Goal: Task Accomplishment & Management: Complete application form

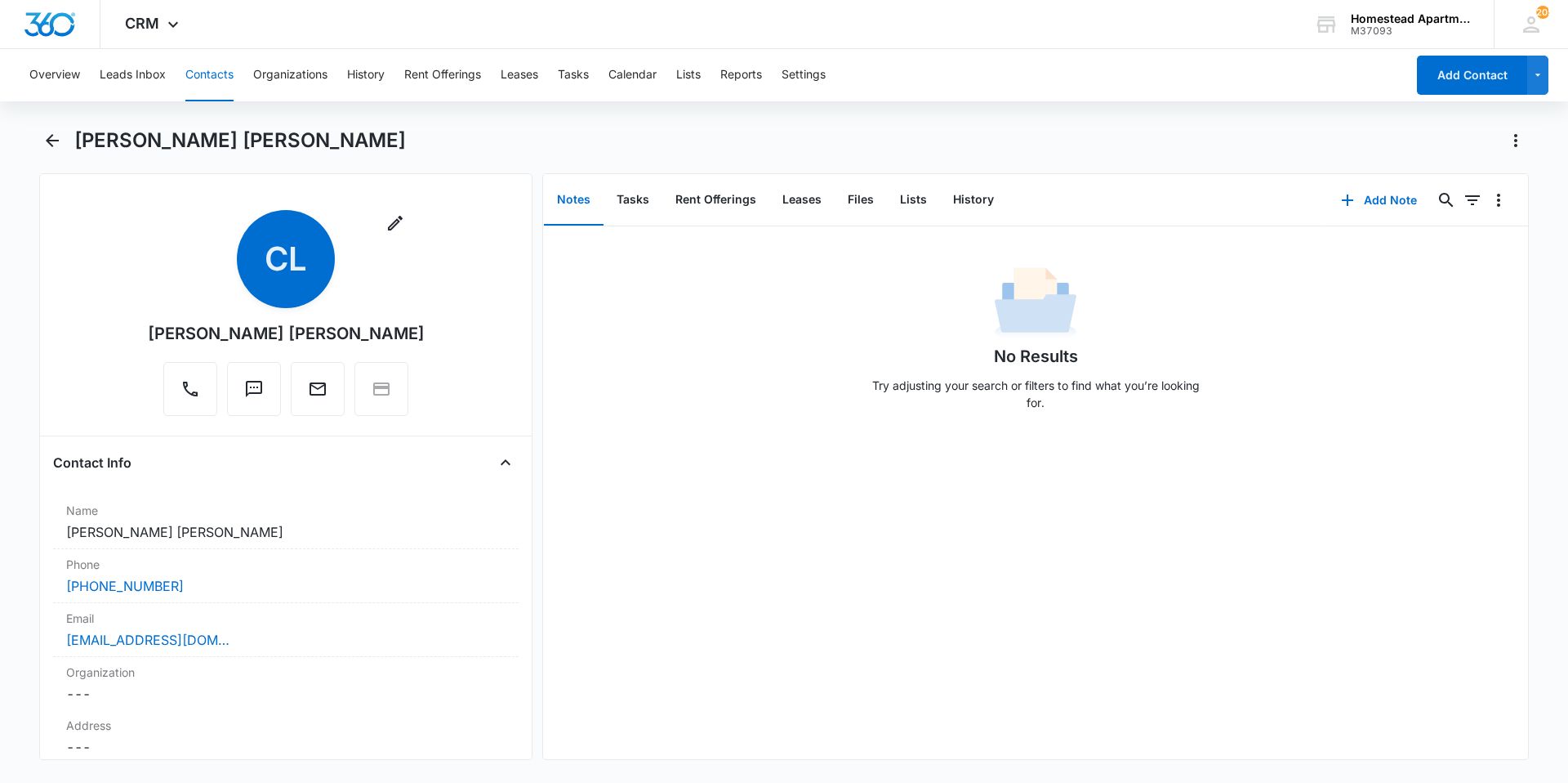
scroll to position [1307, 0]
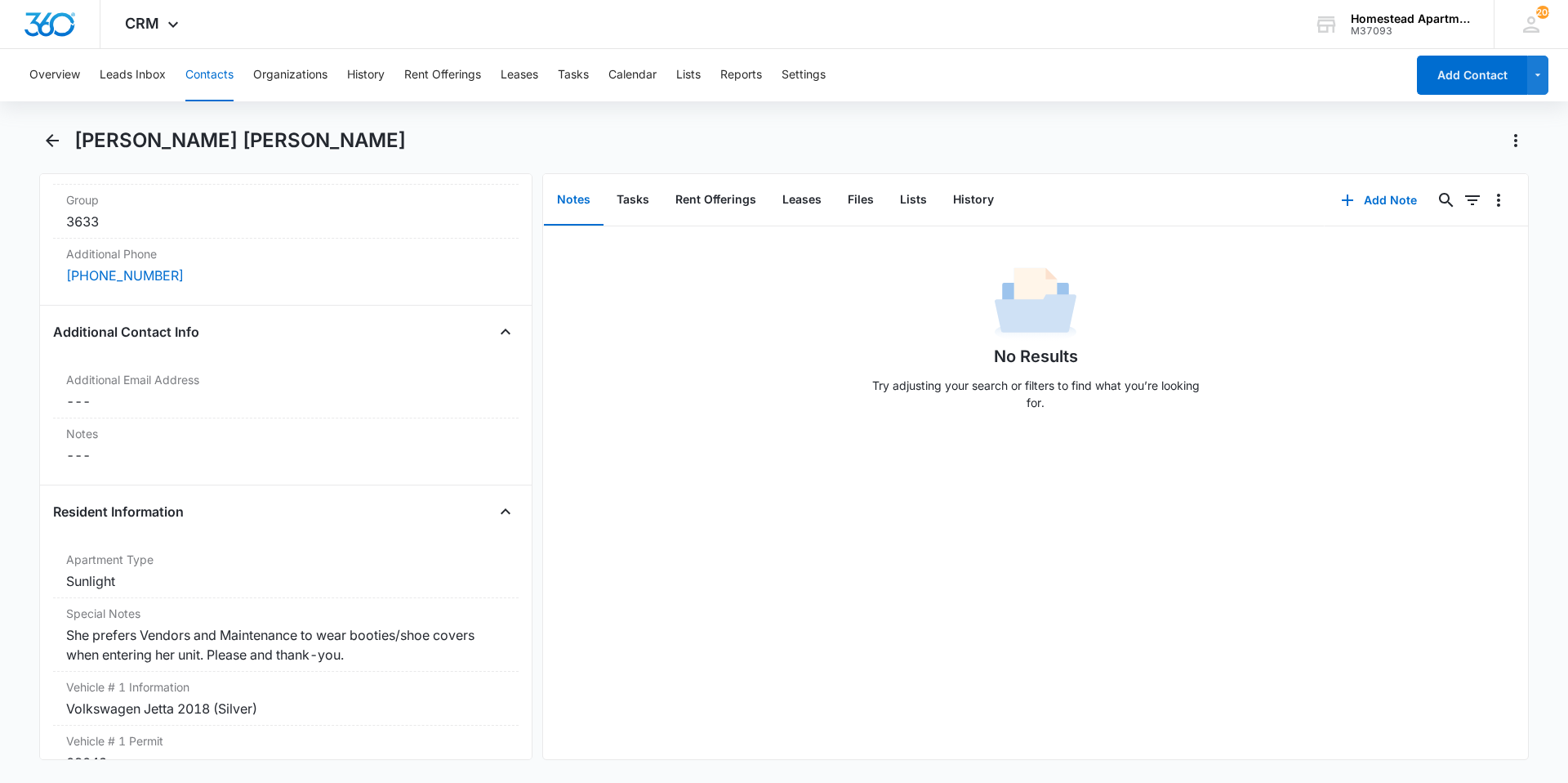
click at [190, 68] on button "Contacts" at bounding box center [209, 74] width 49 height 53
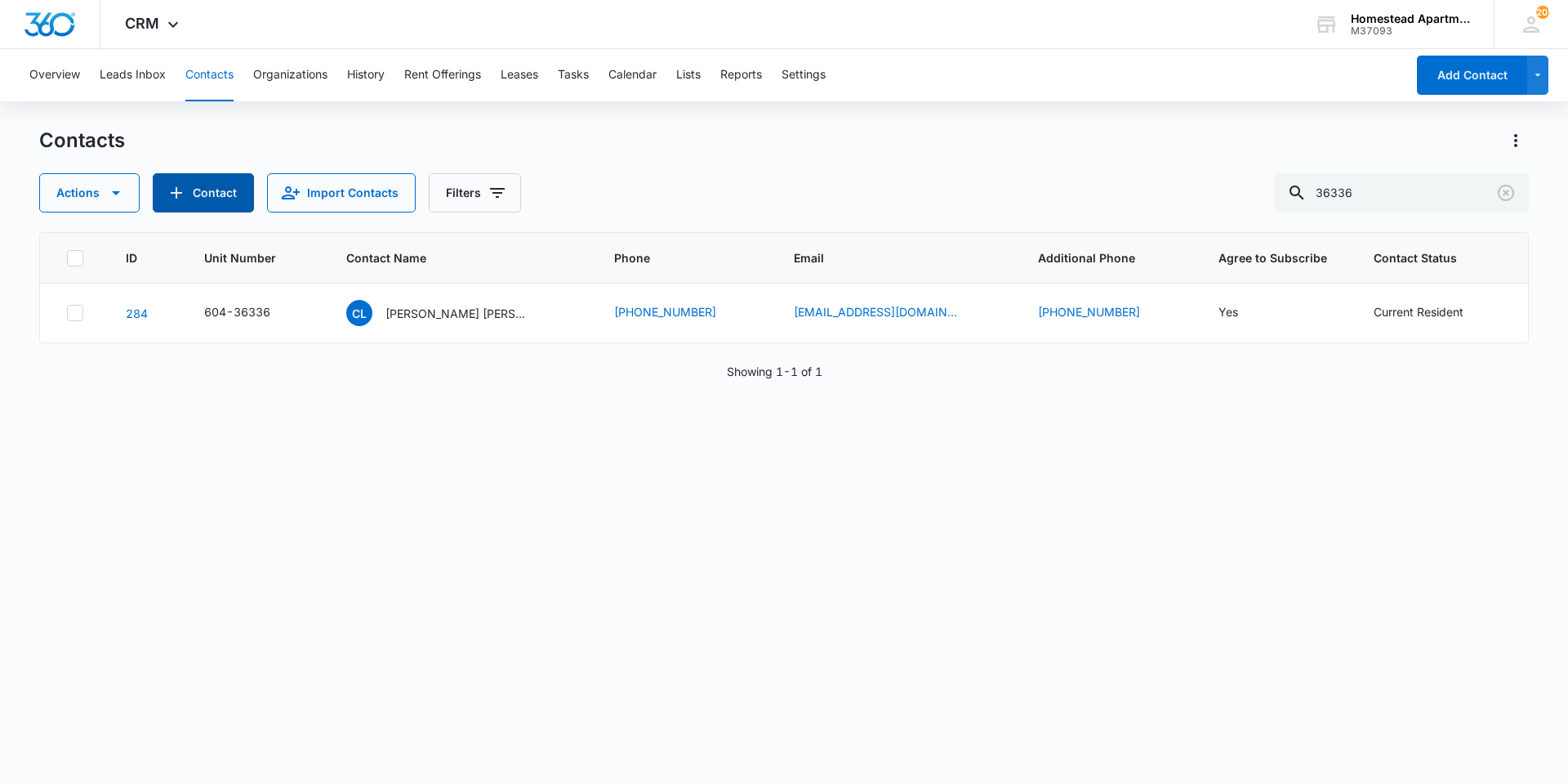
click at [202, 183] on button "Contact" at bounding box center [203, 193] width 101 height 40
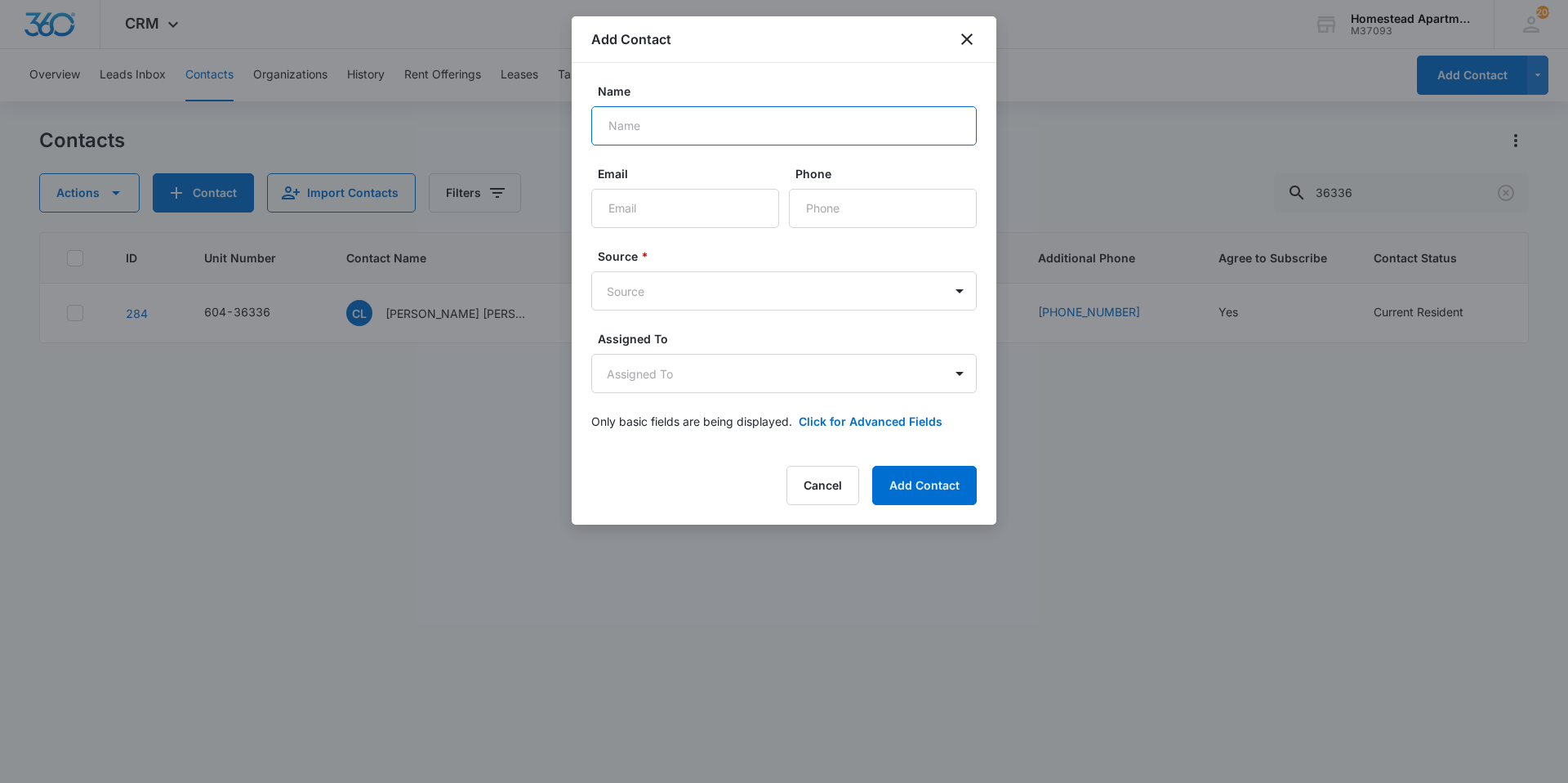
click at [736, 132] on input "Name" at bounding box center [784, 126] width 386 height 40
type input "[PERSON_NAME]"
click at [723, 211] on input "Email" at bounding box center [686, 208] width 188 height 40
type input "G"
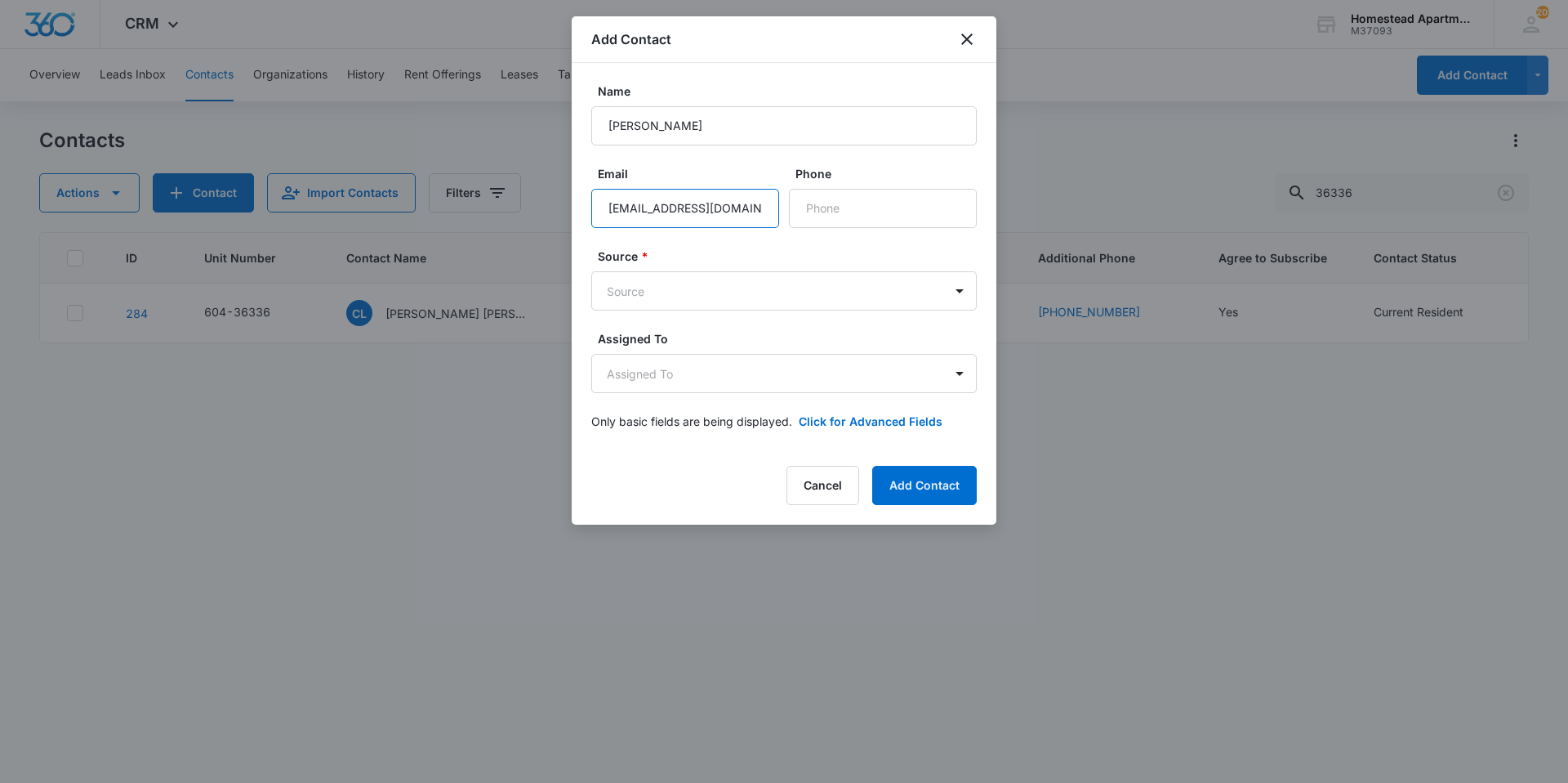
type input "[EMAIL_ADDRESS][DOMAIN_NAME]"
type input "[PHONE_NUMBER]"
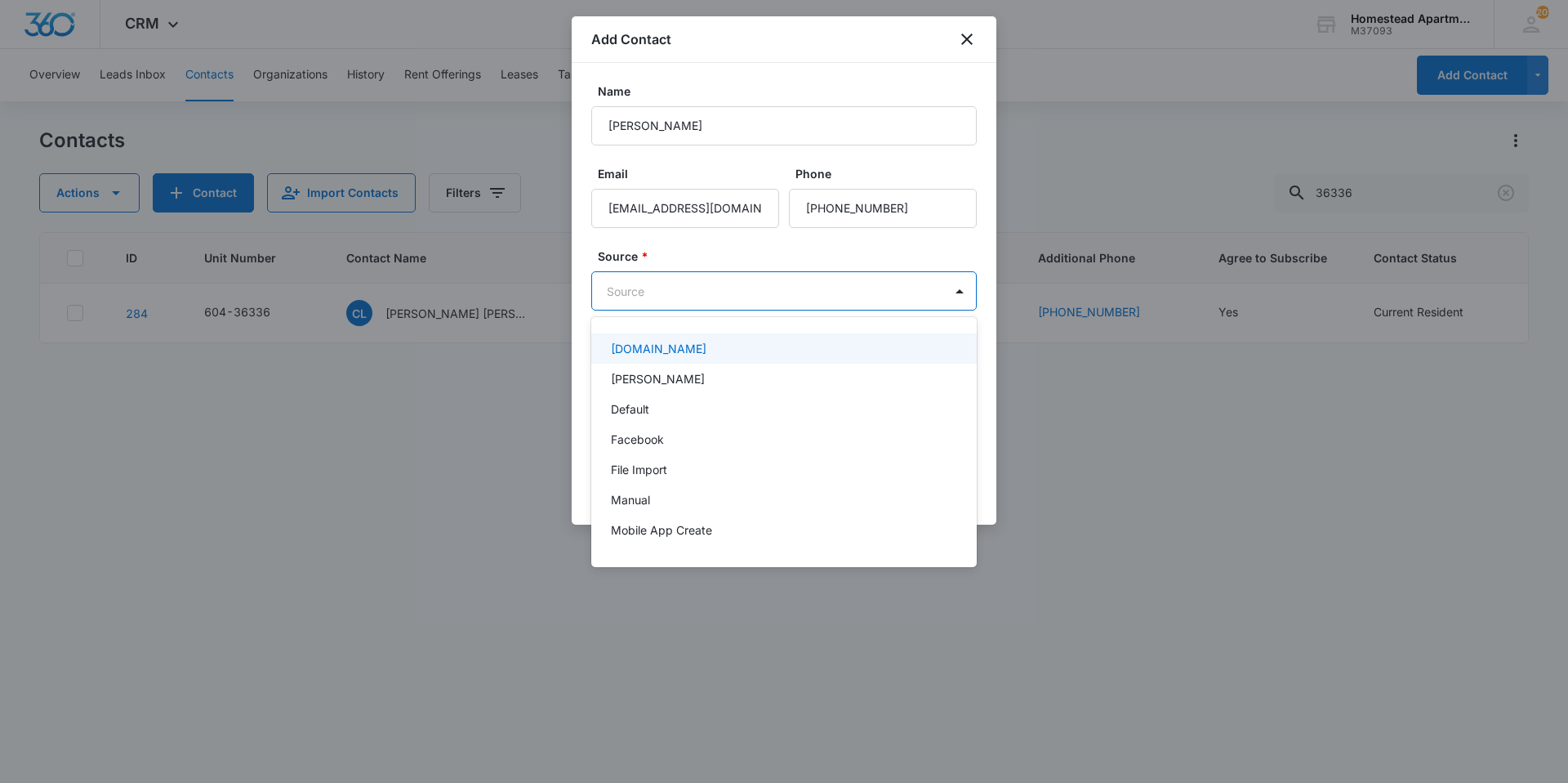
click at [657, 290] on body "CRM Apps Reputation Websites Forms CRM Email Social Content Intelligence Files …" at bounding box center [784, 392] width 1568 height 783
click at [690, 345] on p "[DOMAIN_NAME]" at bounding box center [658, 348] width 95 height 17
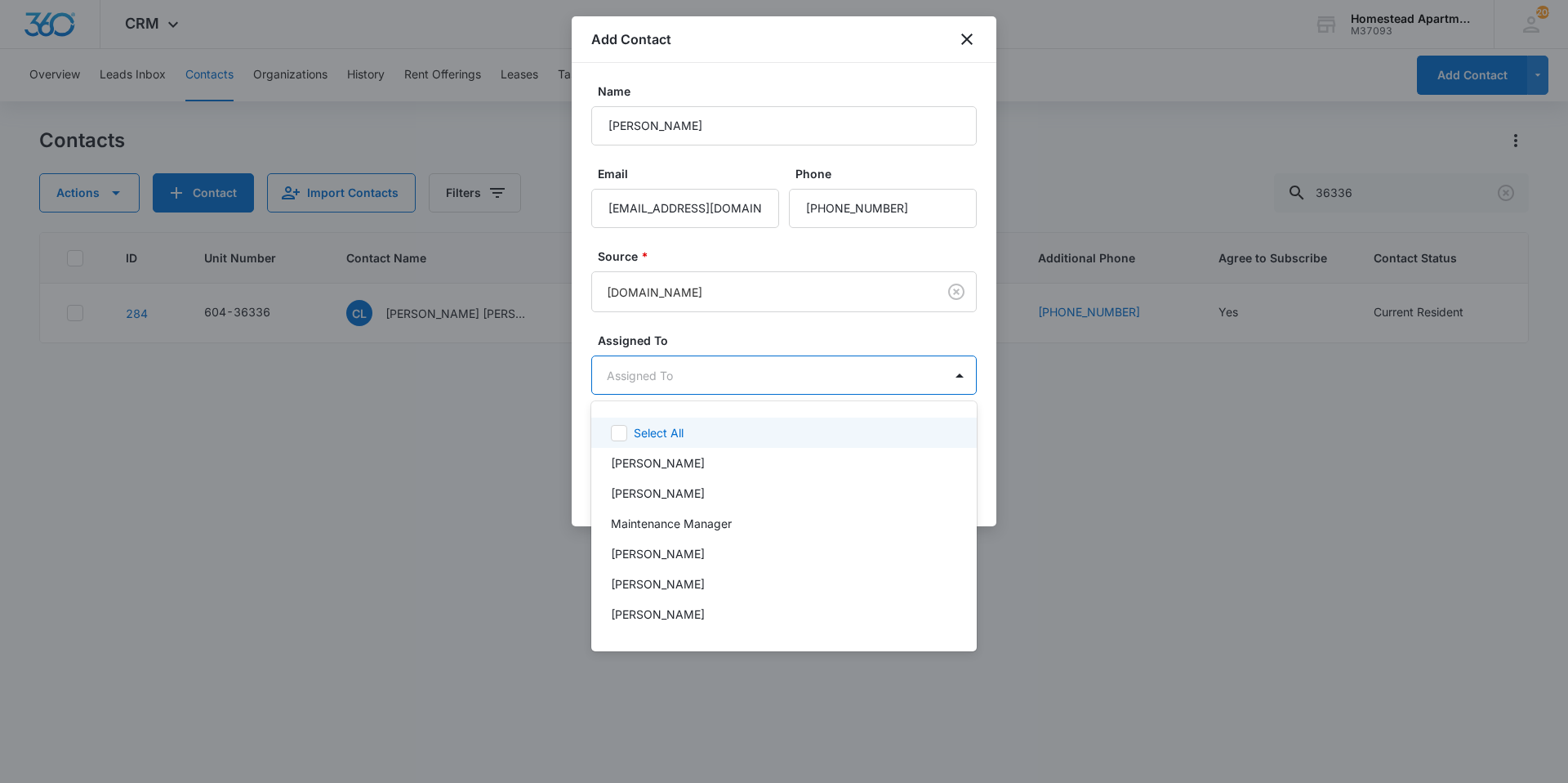
click at [707, 365] on body "CRM Apps Reputation Websites Forms CRM Email Social Content Intelligence Files …" at bounding box center [784, 392] width 1568 height 783
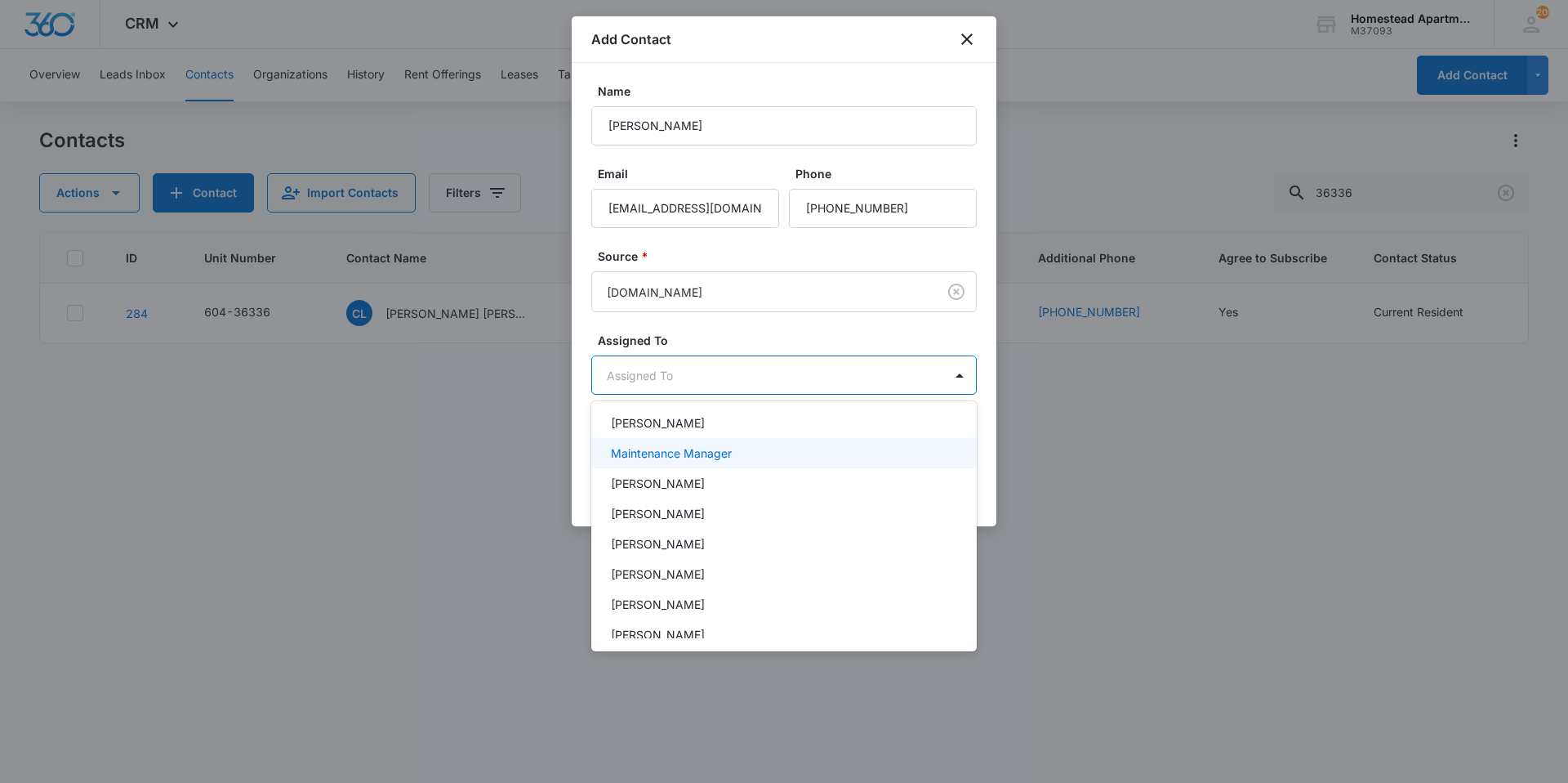
scroll to position [164, 0]
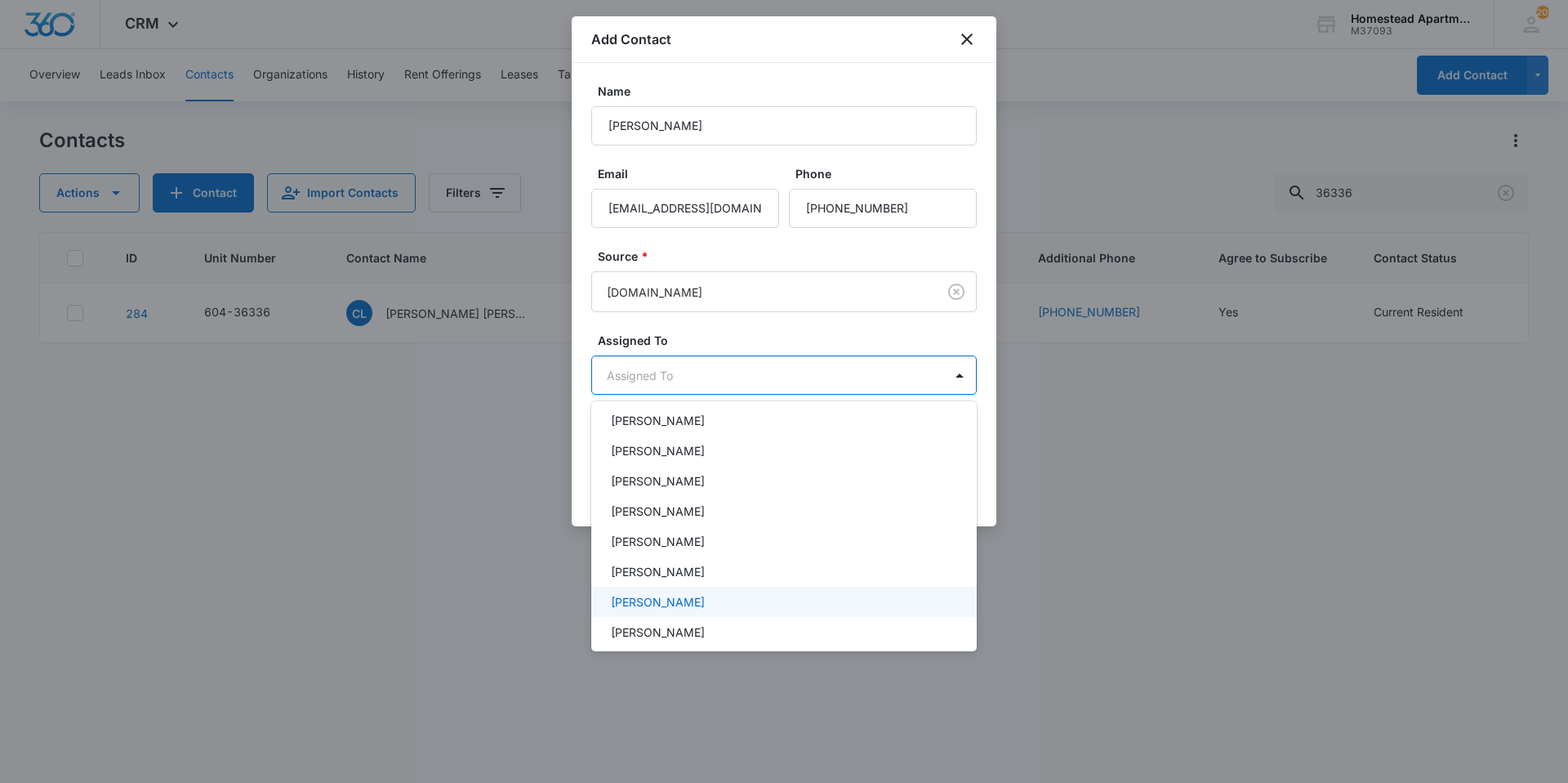
click at [716, 607] on div "[PERSON_NAME]" at bounding box center [782, 601] width 343 height 17
click at [736, 327] on div at bounding box center [784, 392] width 1568 height 783
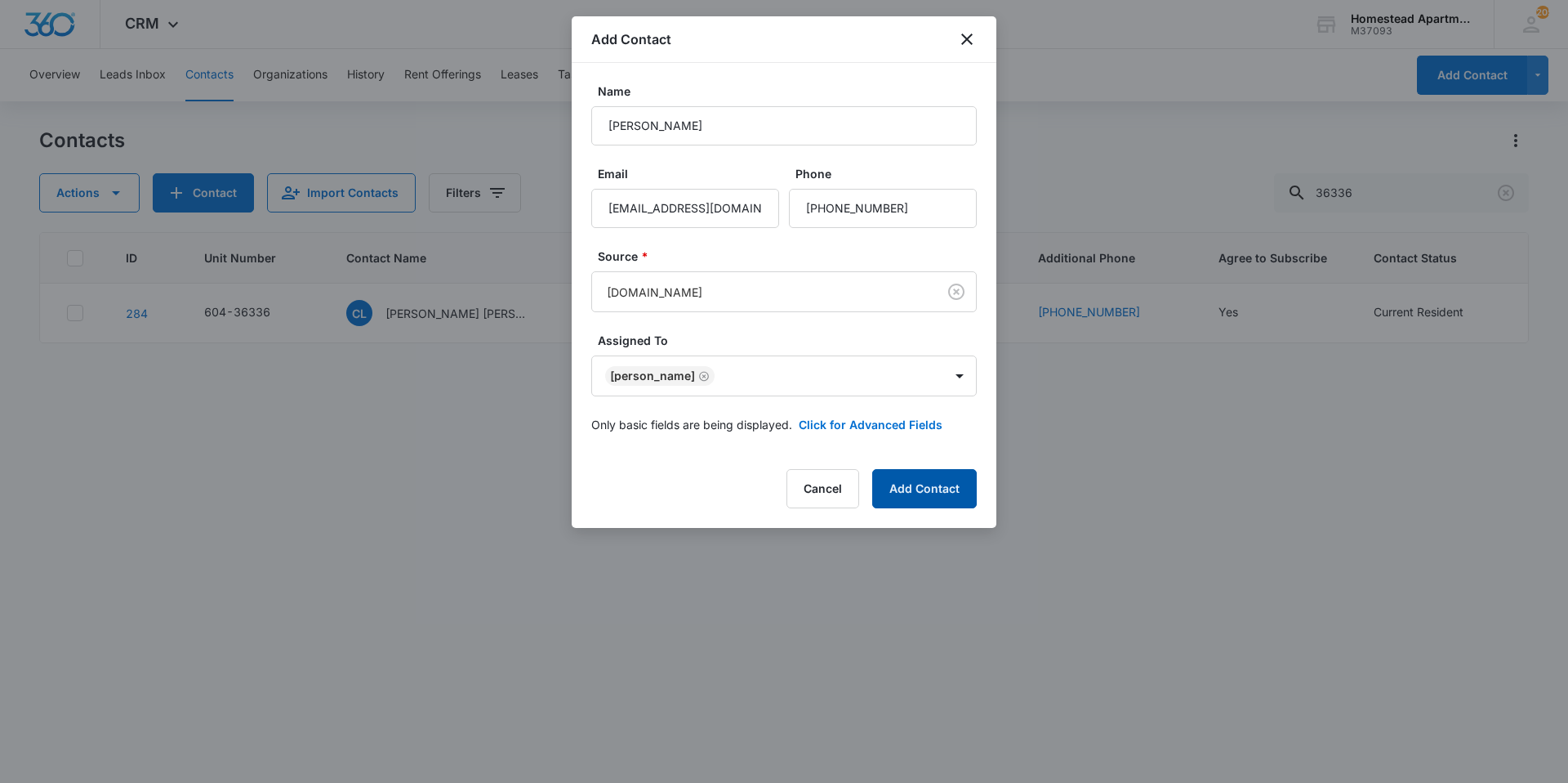
click at [916, 486] on button "Add Contact" at bounding box center [924, 489] width 104 height 40
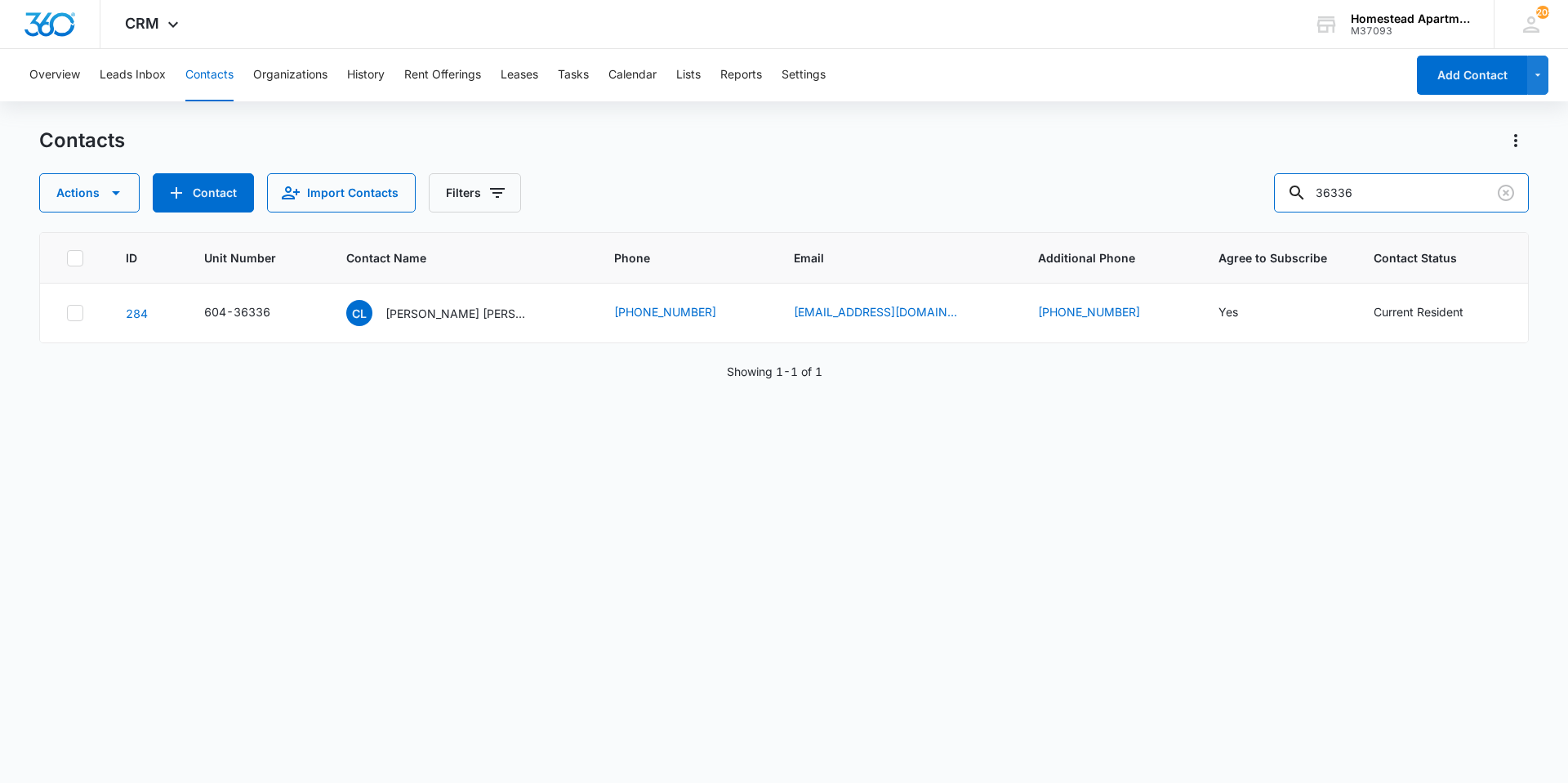
drag, startPoint x: 1408, startPoint y: 189, endPoint x: 1201, endPoint y: 210, distance: 208.1
click at [1201, 210] on div "Actions Contact Import Contacts Filters 36336" at bounding box center [784, 193] width 1490 height 40
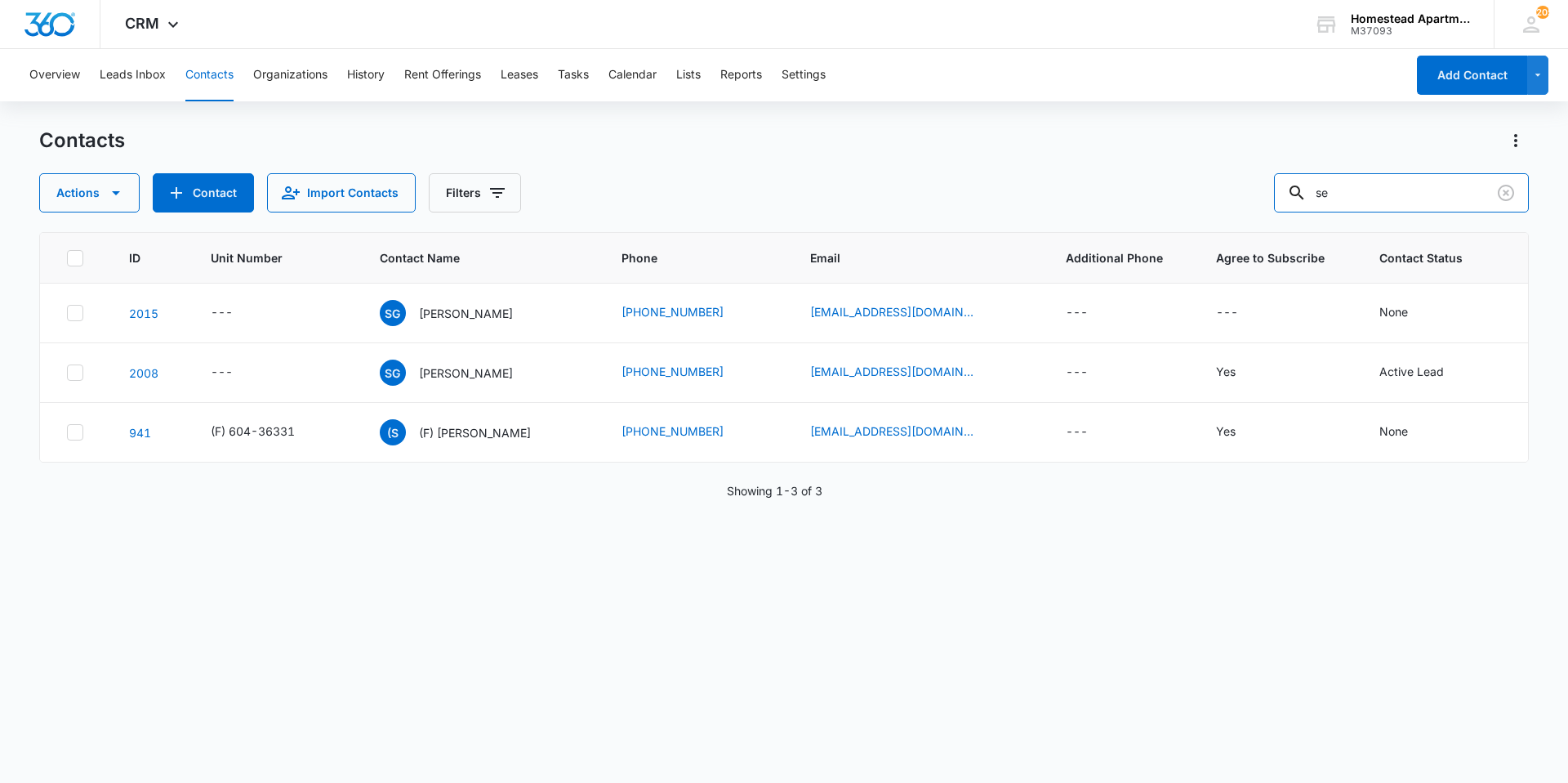
type input "s"
drag, startPoint x: 1471, startPoint y: 319, endPoint x: 1153, endPoint y: 563, distance: 400.8
click at [1157, 564] on div "ID Unit Number Contact Name Phone Email Additional Phone Agree to Subscribe Con…" at bounding box center [784, 497] width 1490 height 529
click at [79, 314] on icon at bounding box center [74, 312] width 15 height 15
click at [67, 313] on input "checkbox" at bounding box center [66, 313] width 1 height 1
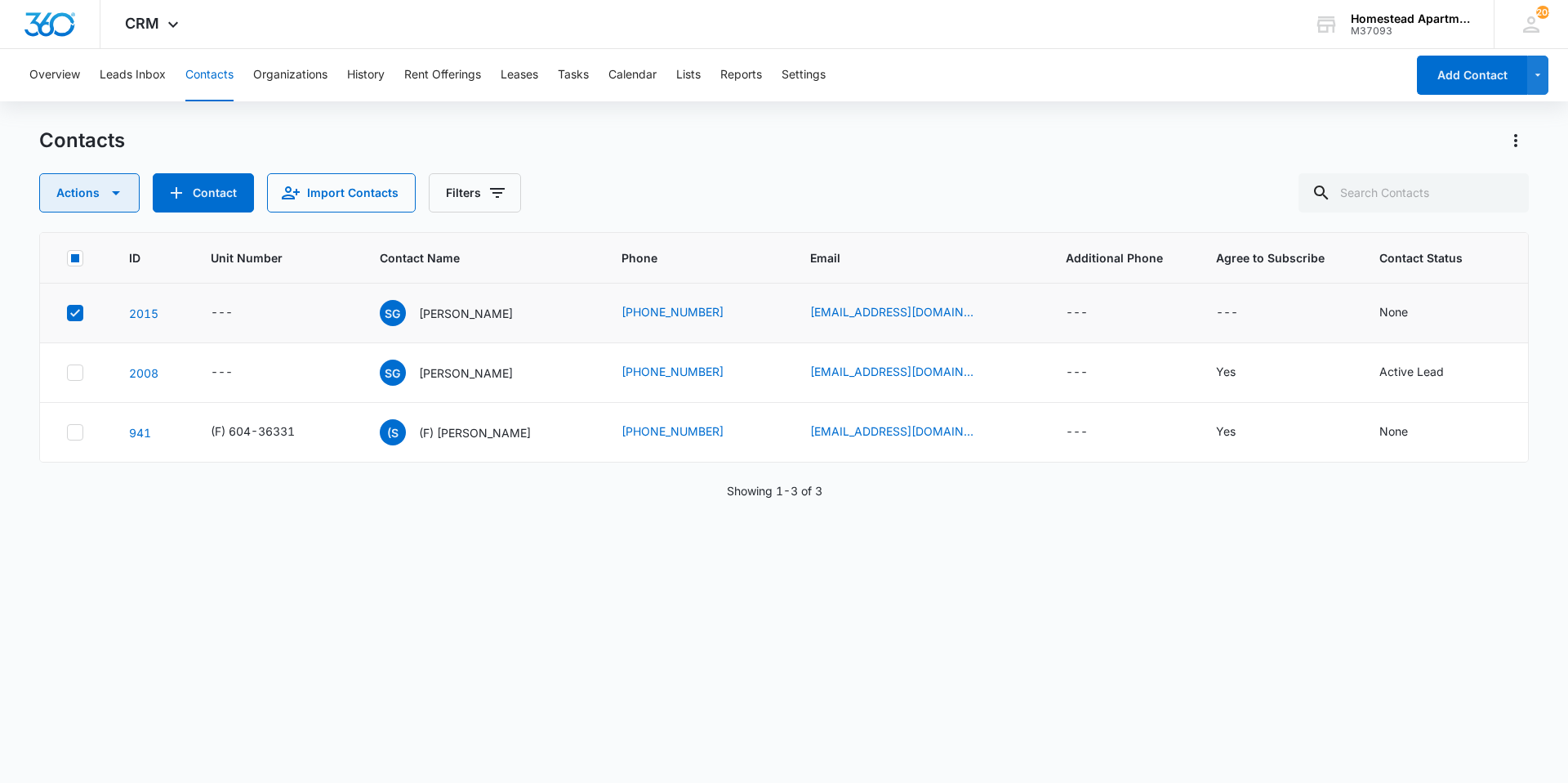
click at [103, 193] on button "Actions" at bounding box center [89, 193] width 100 height 40
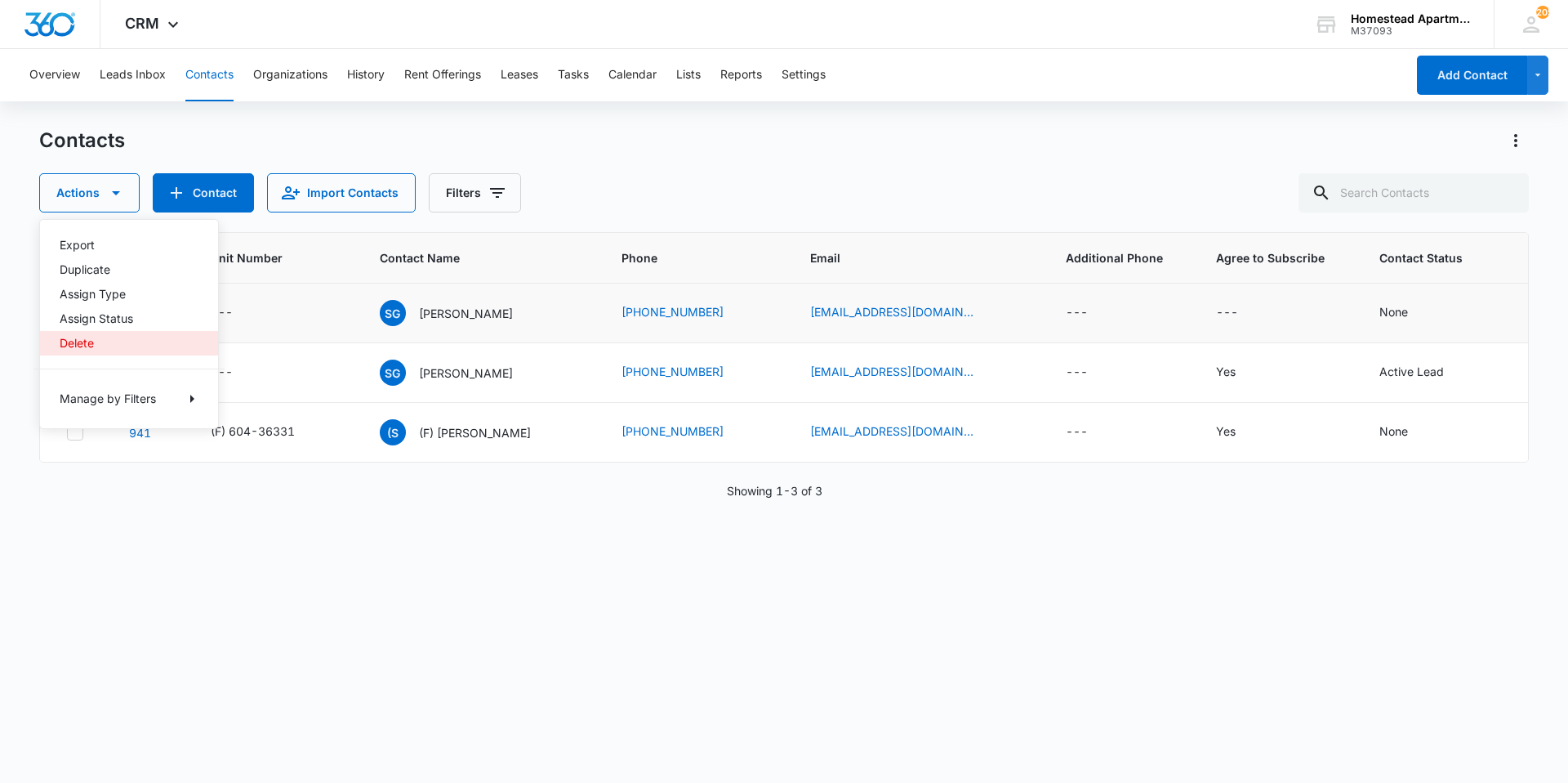
click at [110, 343] on div "Delete" at bounding box center [119, 343] width 119 height 12
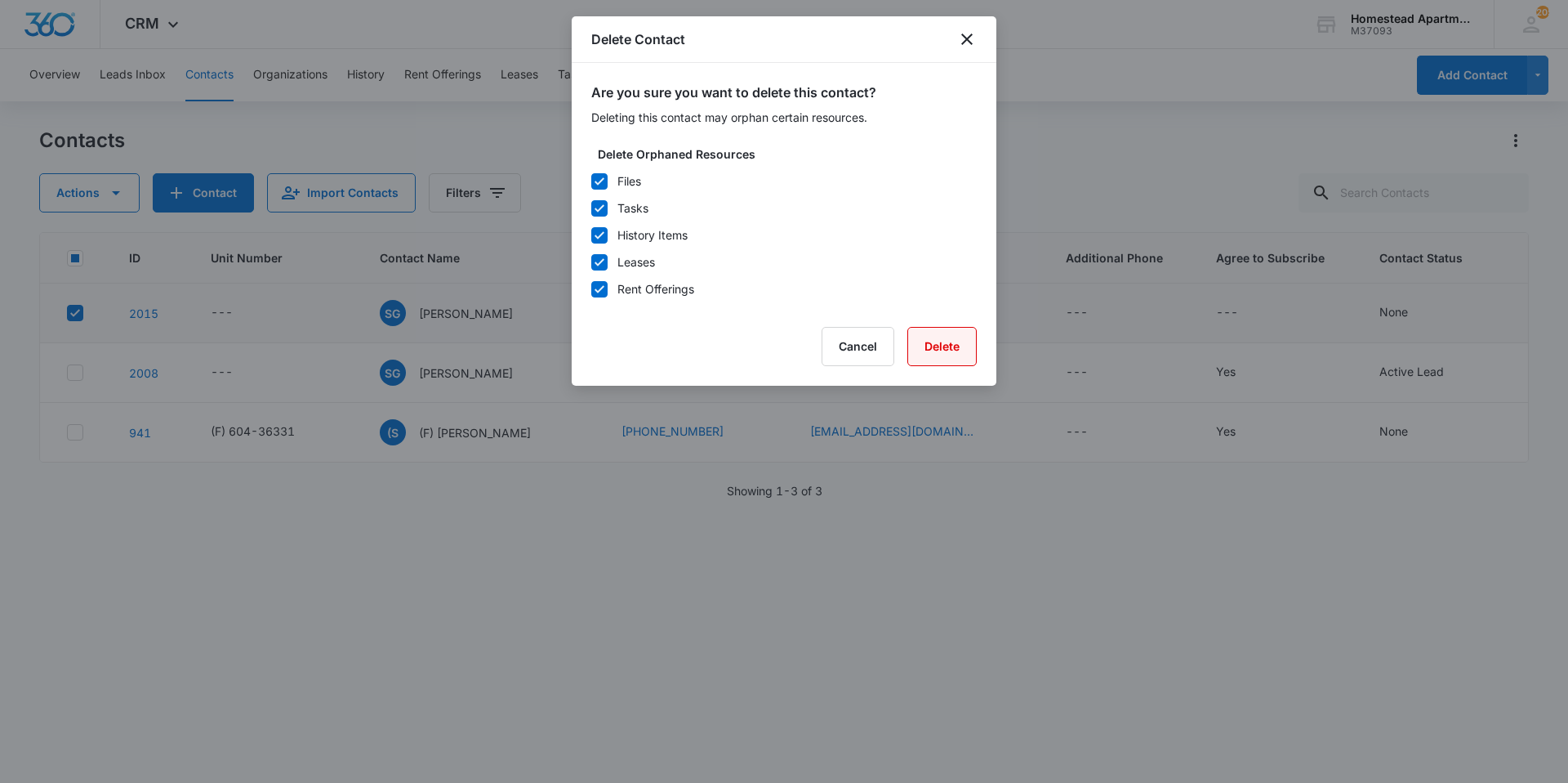
click at [941, 360] on button "Delete" at bounding box center [943, 347] width 69 height 40
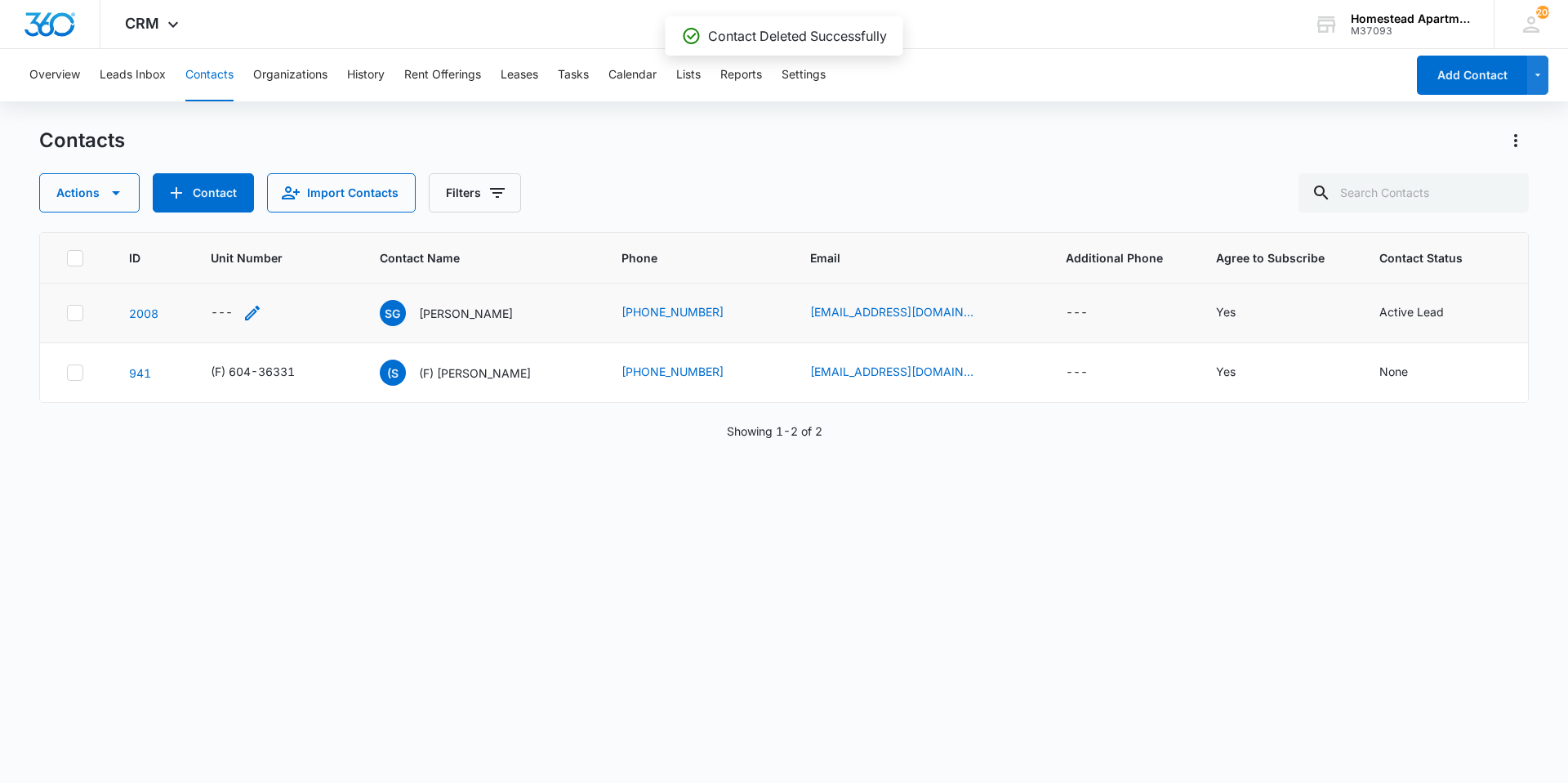
click at [233, 303] on div "---" at bounding box center [222, 313] width 22 height 20
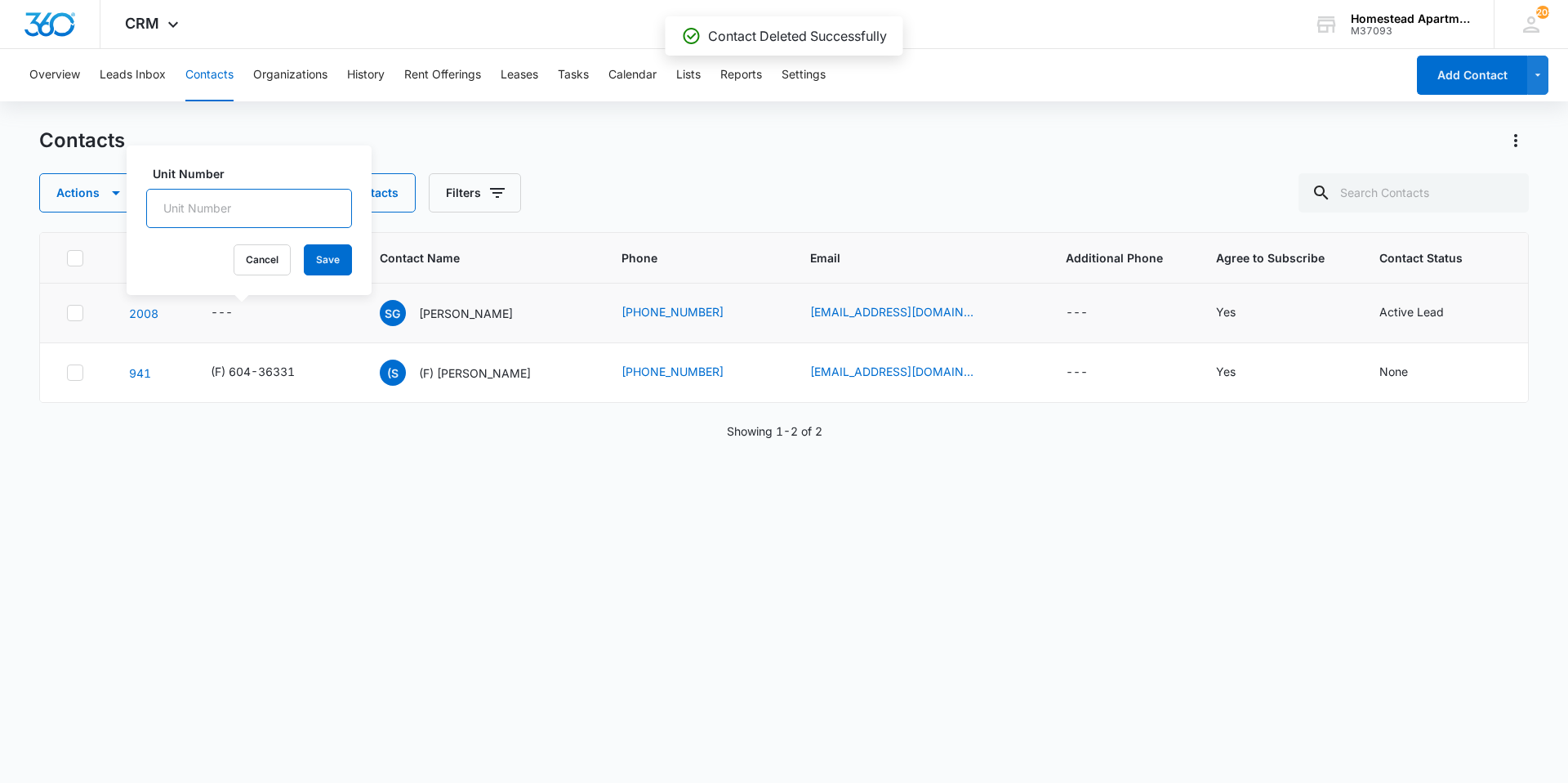
click at [259, 204] on input "Unit Number" at bounding box center [250, 208] width 206 height 40
type input "604-36173"
click at [313, 259] on button "Save" at bounding box center [328, 259] width 49 height 31
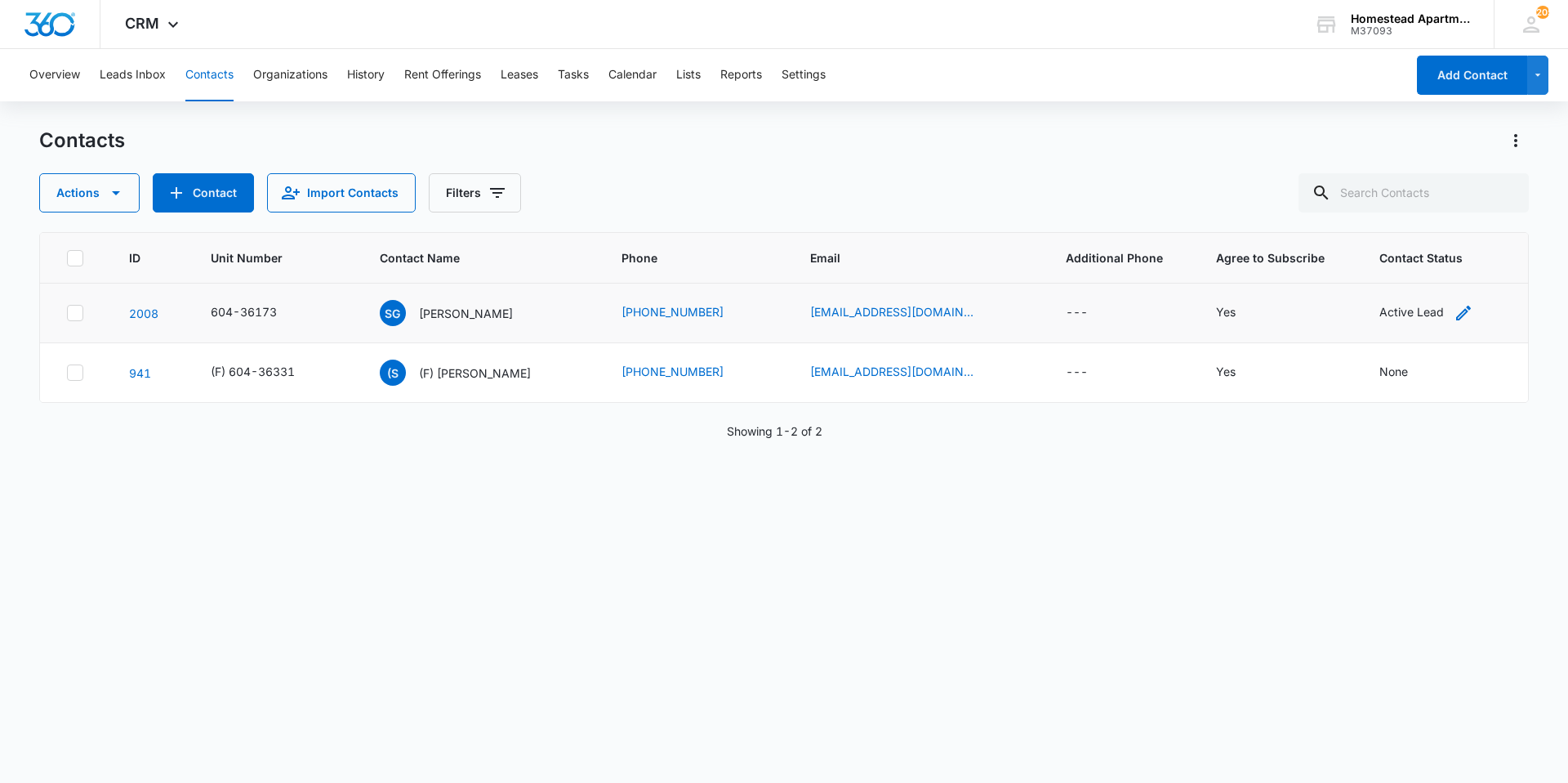
click at [1403, 322] on div "Active Lead" at bounding box center [1411, 313] width 64 height 20
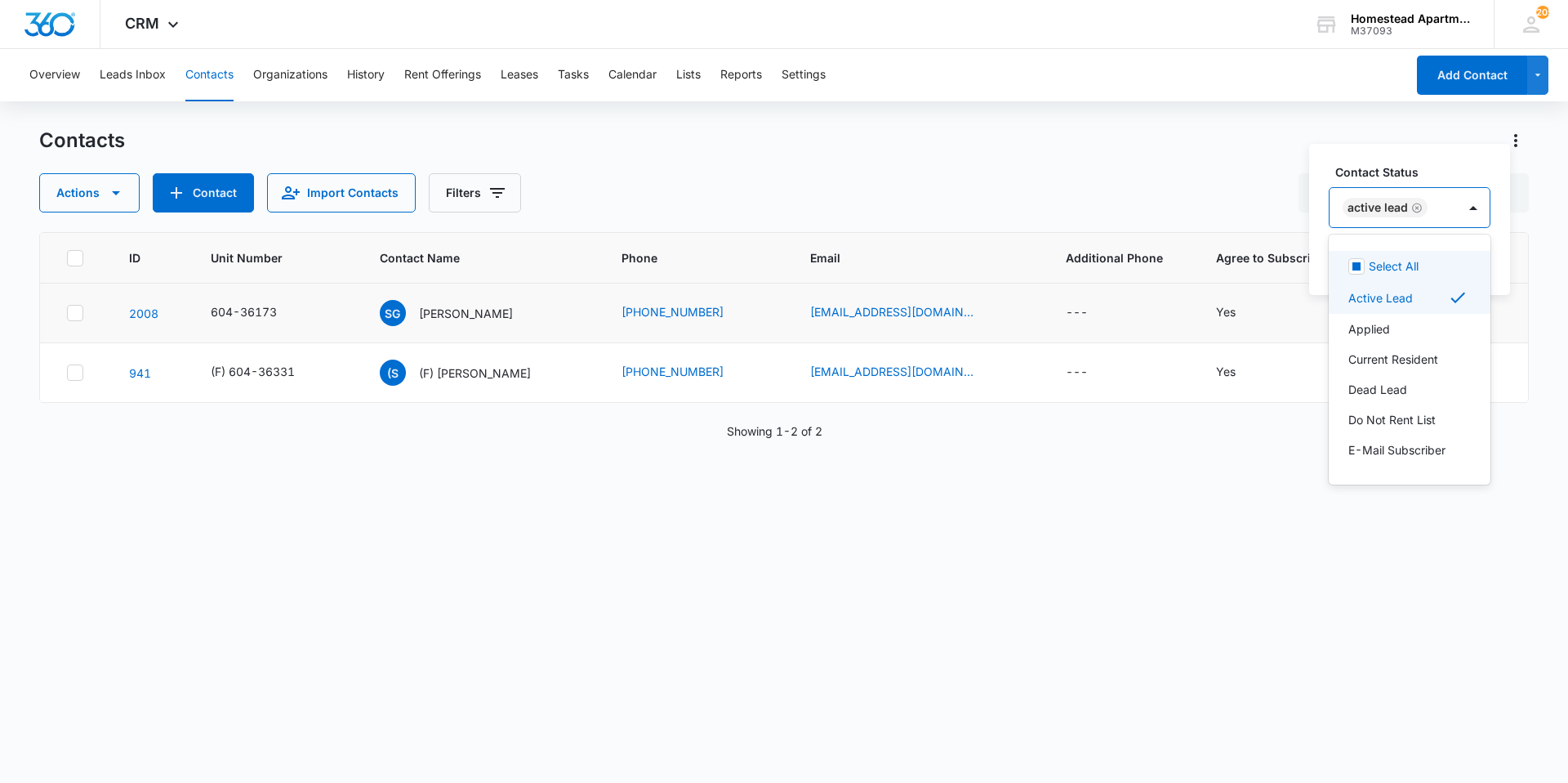
click at [1366, 209] on div "Active Lead" at bounding box center [1378, 208] width 60 height 12
click at [1411, 360] on p "Current Resident" at bounding box center [1394, 359] width 90 height 17
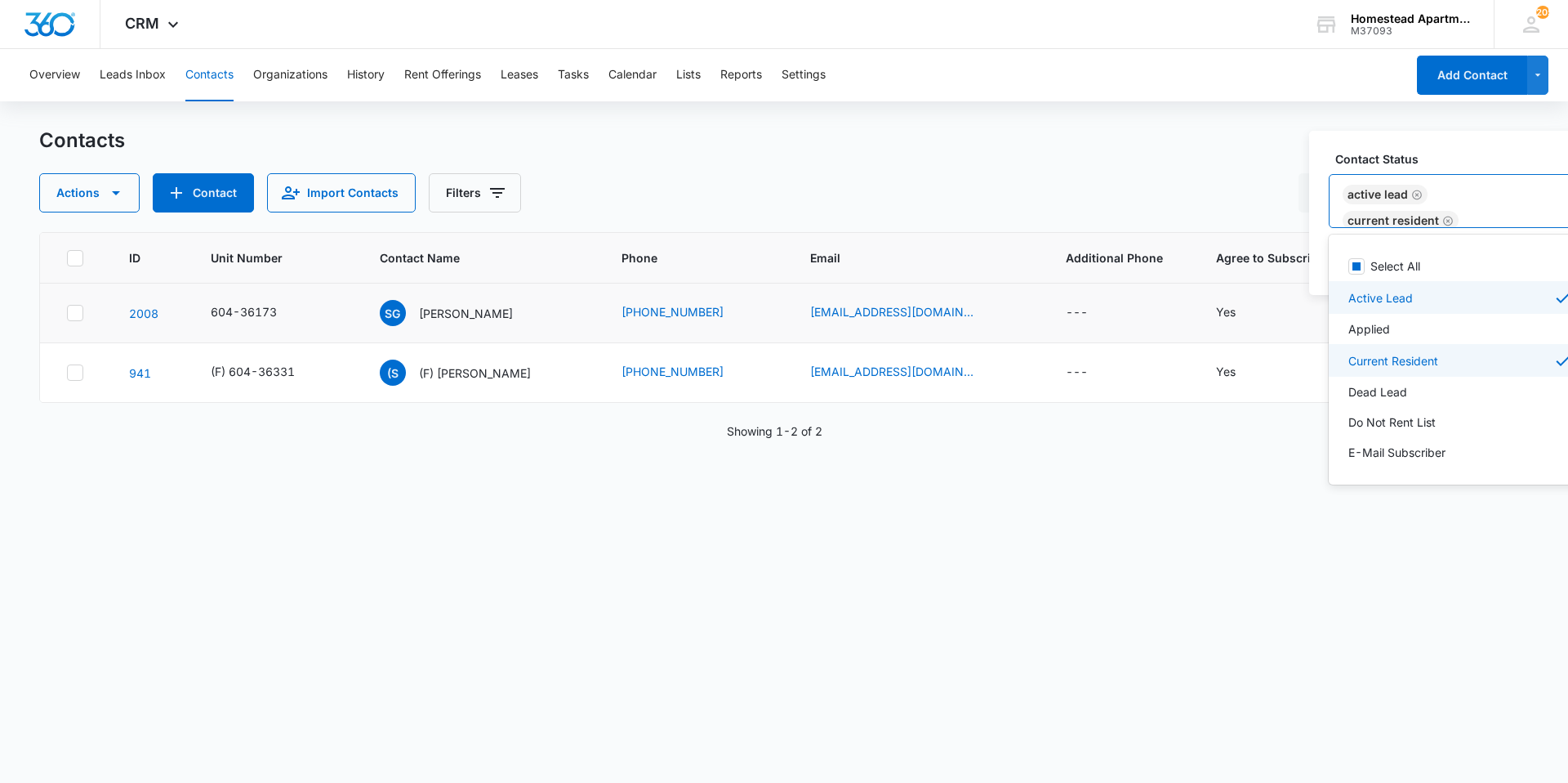
click at [1425, 291] on div "Active Lead" at bounding box center [1461, 297] width 225 height 20
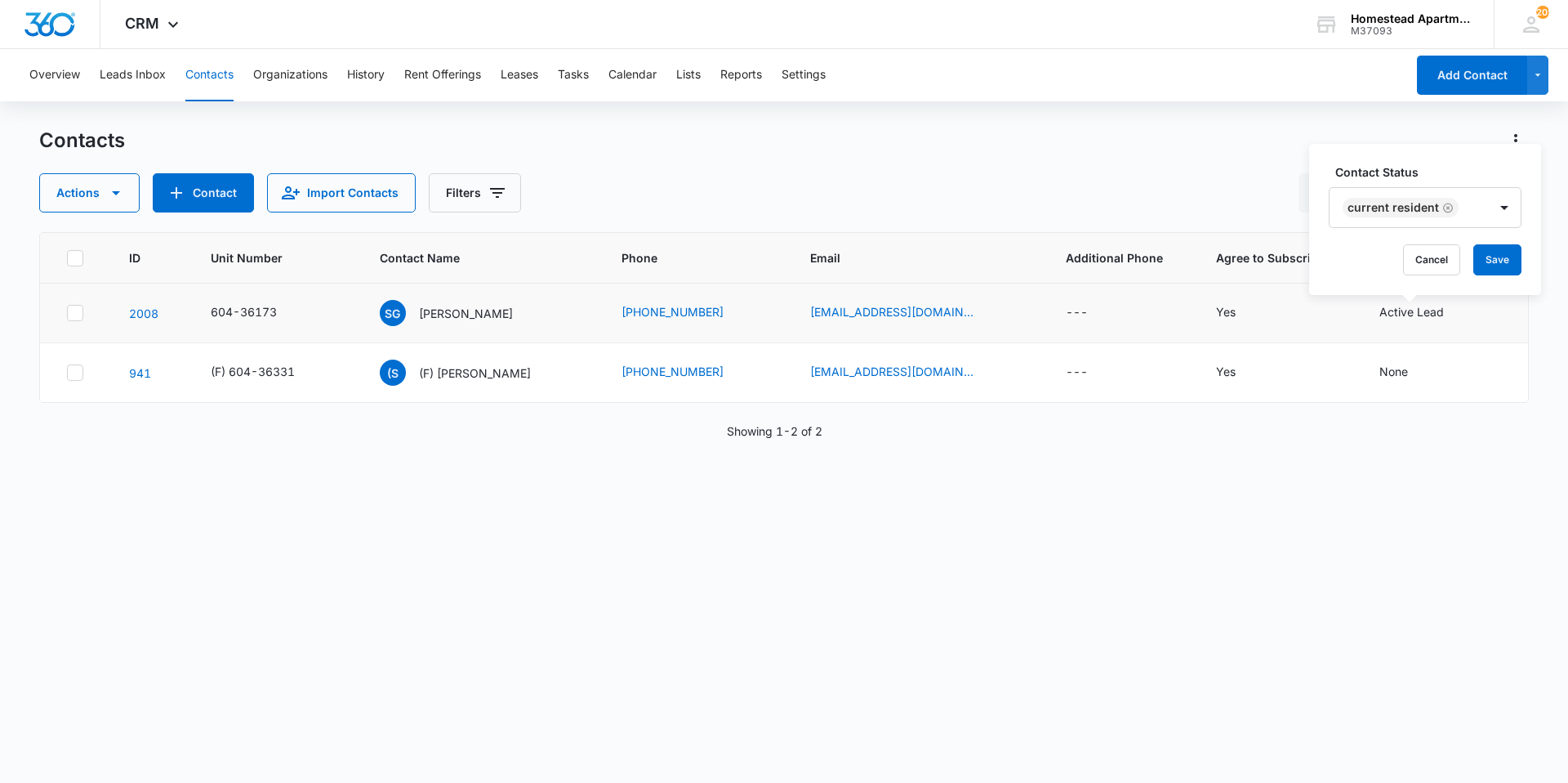
click at [1438, 172] on label "Contact Status" at bounding box center [1432, 171] width 193 height 17
click at [1478, 252] on button "Save" at bounding box center [1498, 259] width 49 height 31
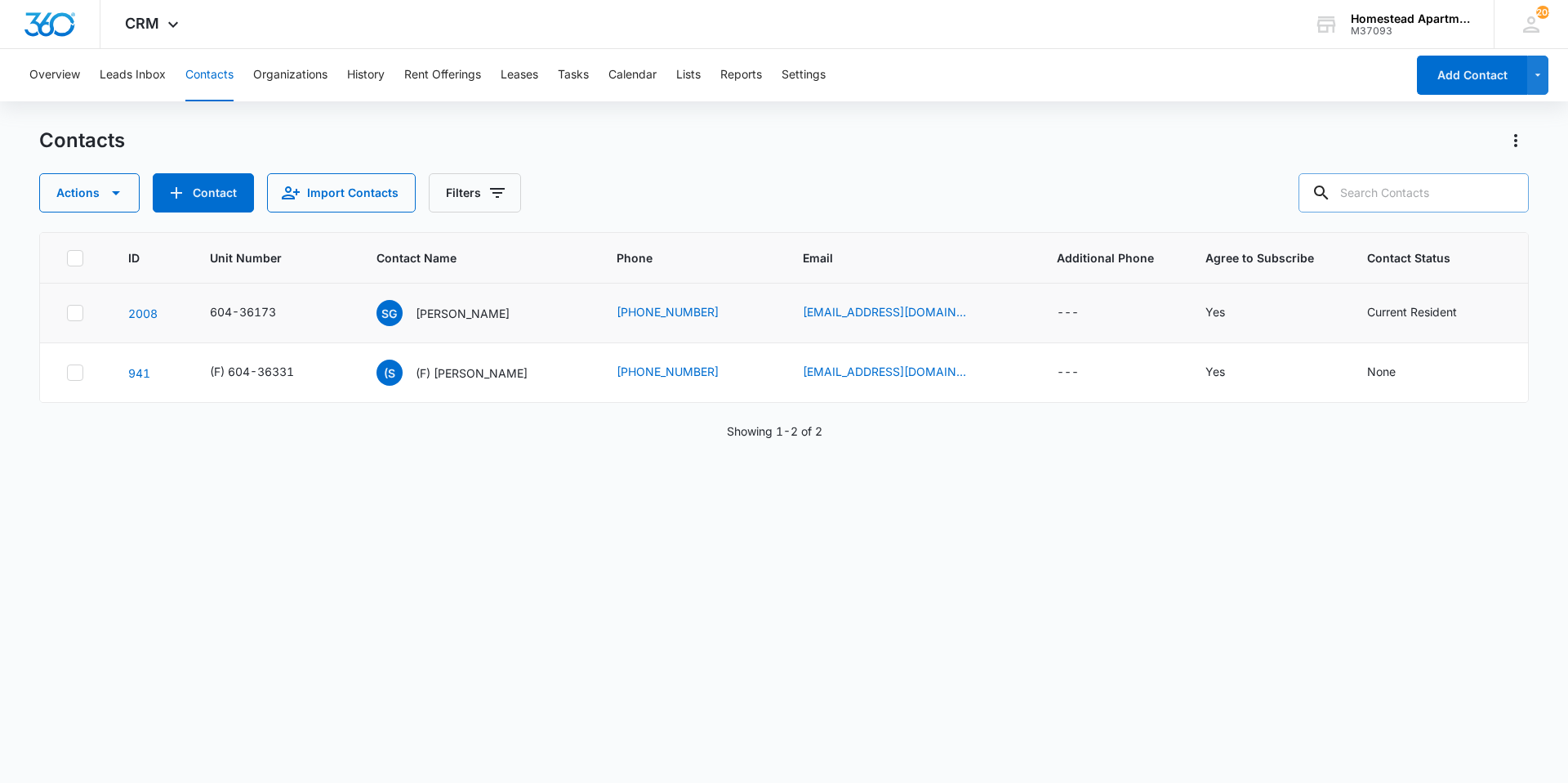
click at [1405, 201] on input "text" at bounding box center [1413, 193] width 230 height 40
type input "36173"
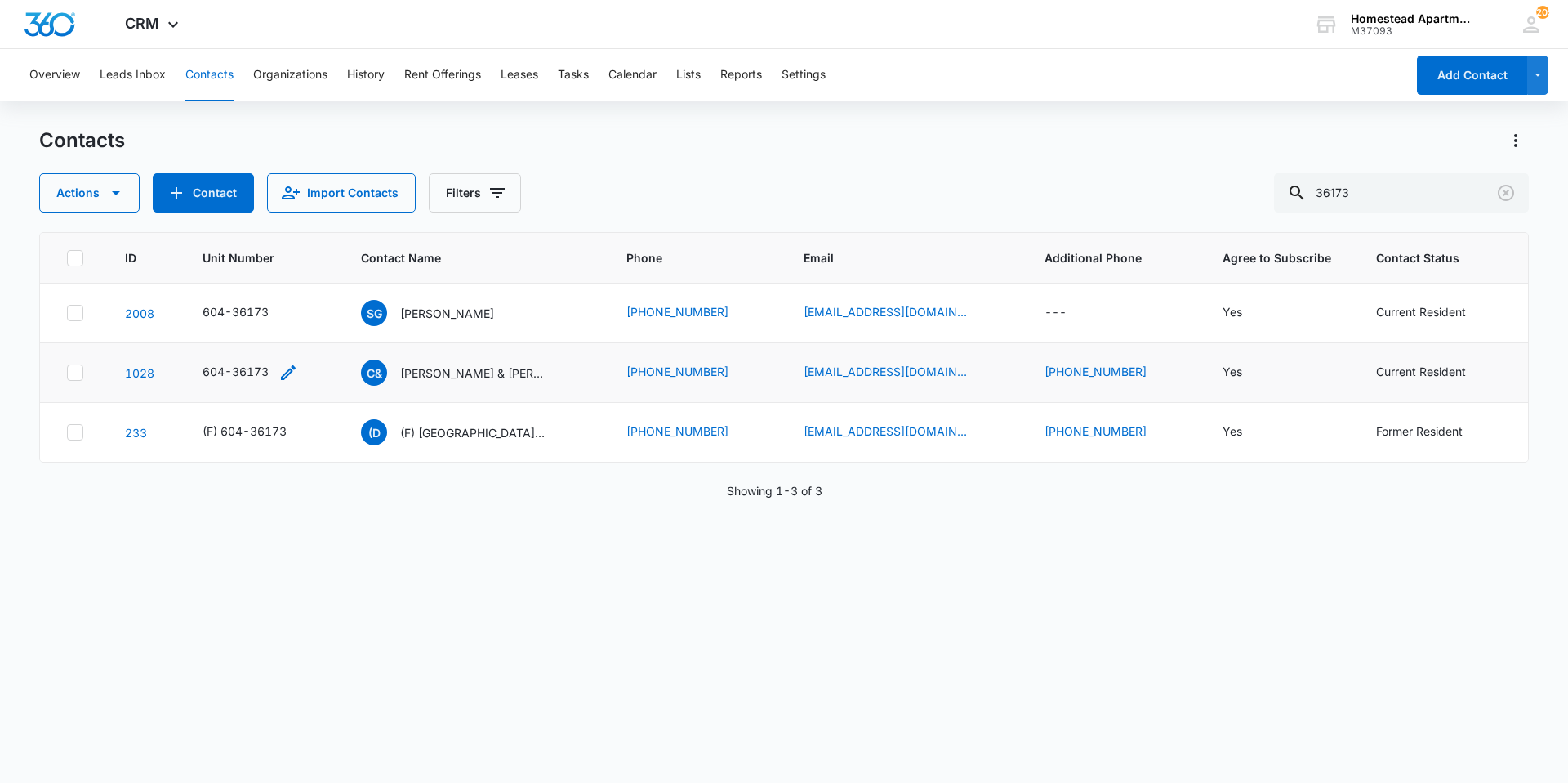
click at [285, 369] on icon "Unit Number - 604-36173 - Select to Edit Field" at bounding box center [288, 373] width 20 height 20
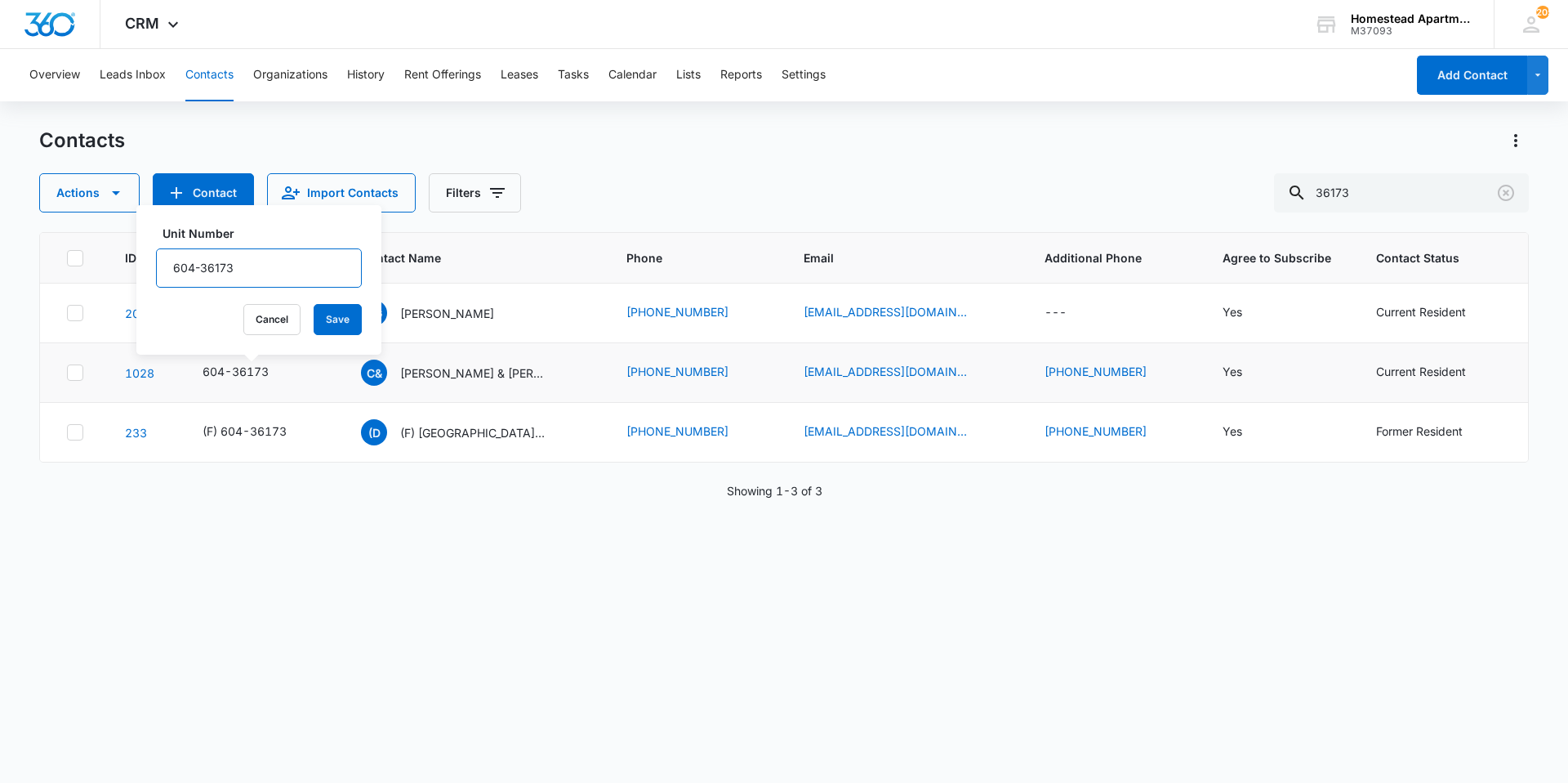
click at [253, 278] on input "604-36173" at bounding box center [259, 269] width 206 height 40
type input "604-36173(F)"
click at [327, 313] on button "Save" at bounding box center [337, 319] width 49 height 31
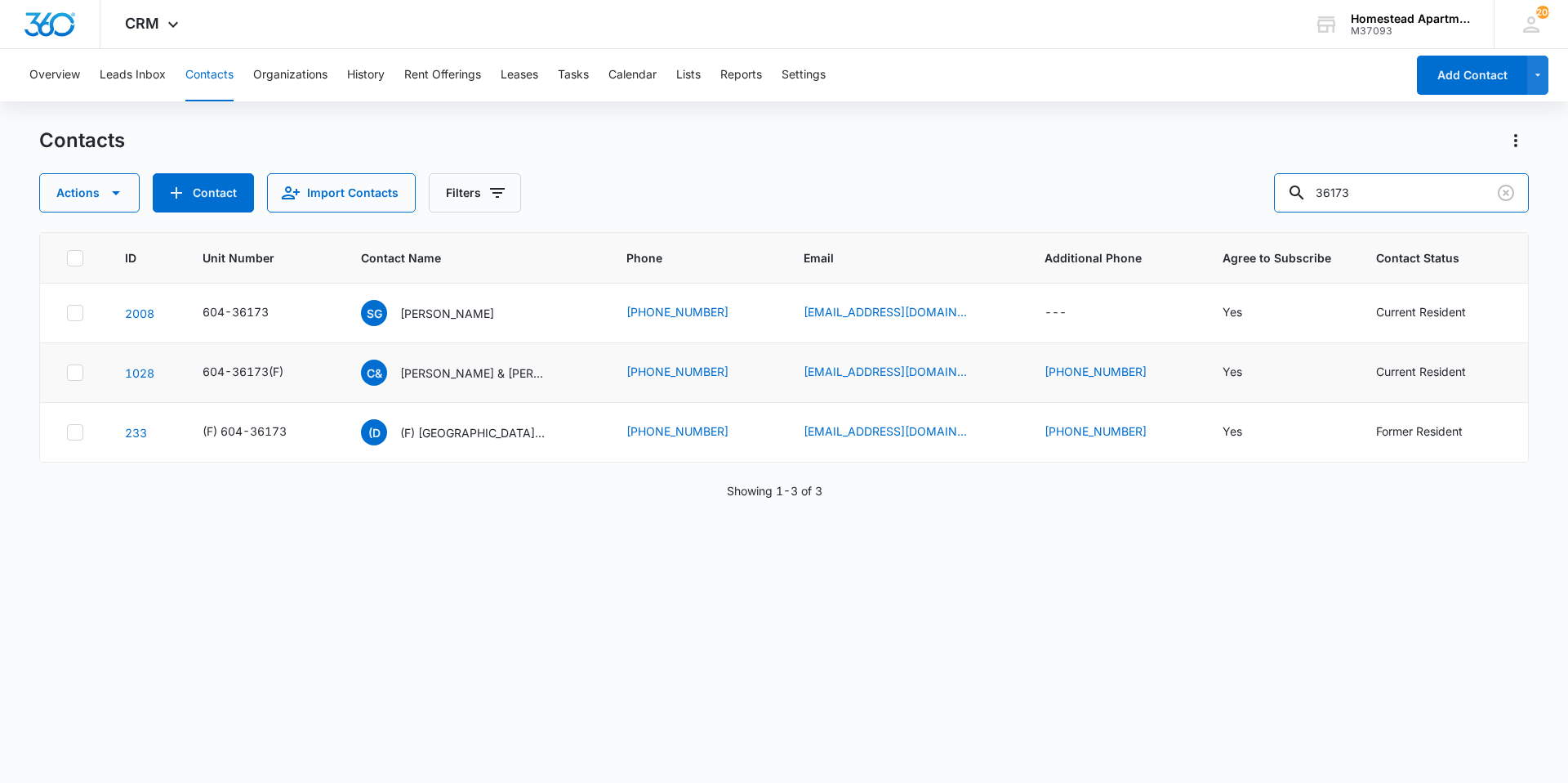
drag, startPoint x: 1435, startPoint y: 197, endPoint x: 1258, endPoint y: 210, distance: 177.5
click at [1258, 210] on div "Actions Contact Import Contacts Filters 36173" at bounding box center [784, 193] width 1490 height 40
type input "37148"
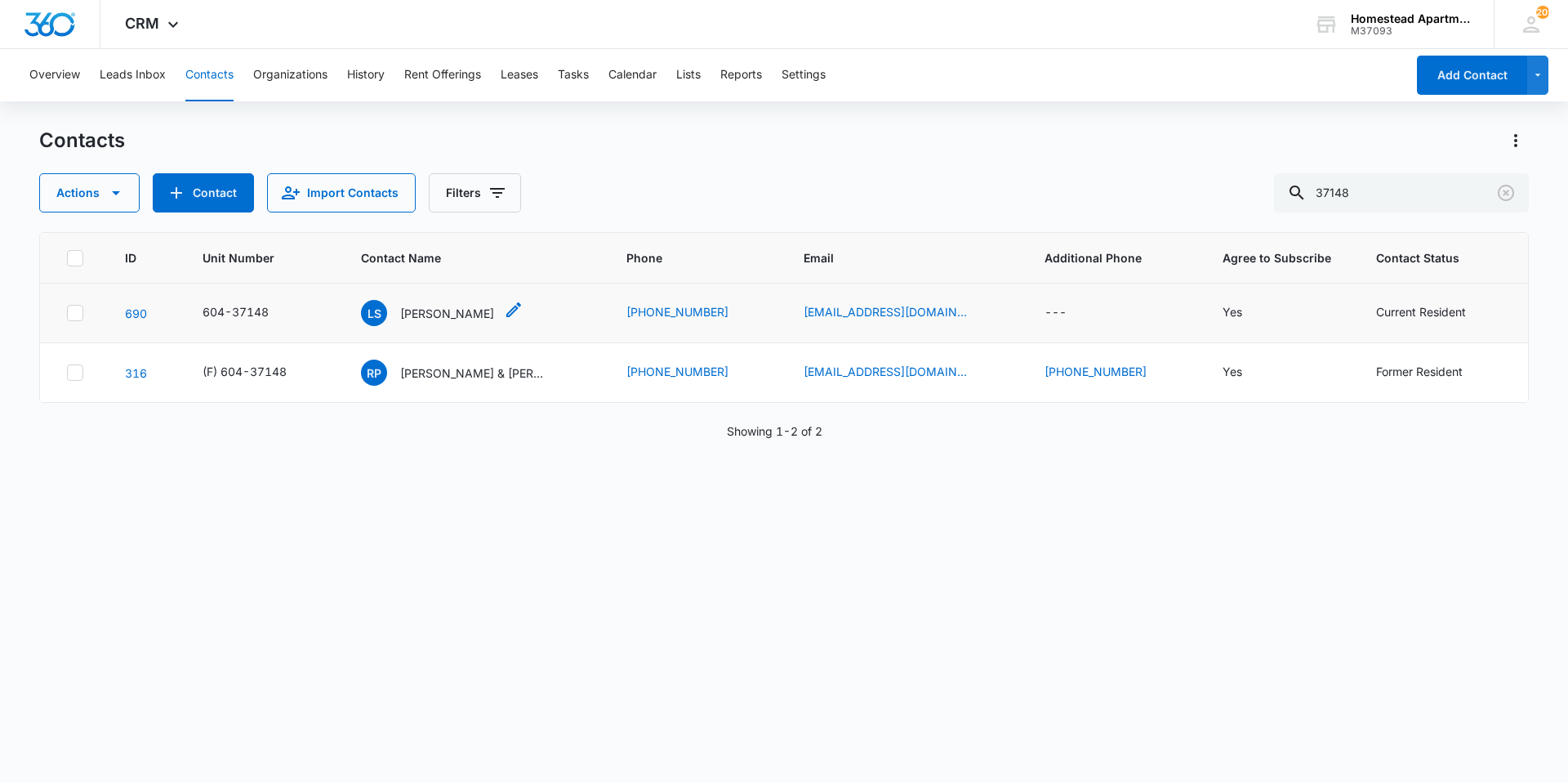
click at [459, 321] on p "[PERSON_NAME]" at bounding box center [447, 312] width 94 height 17
